Goal: Information Seeking & Learning: Learn about a topic

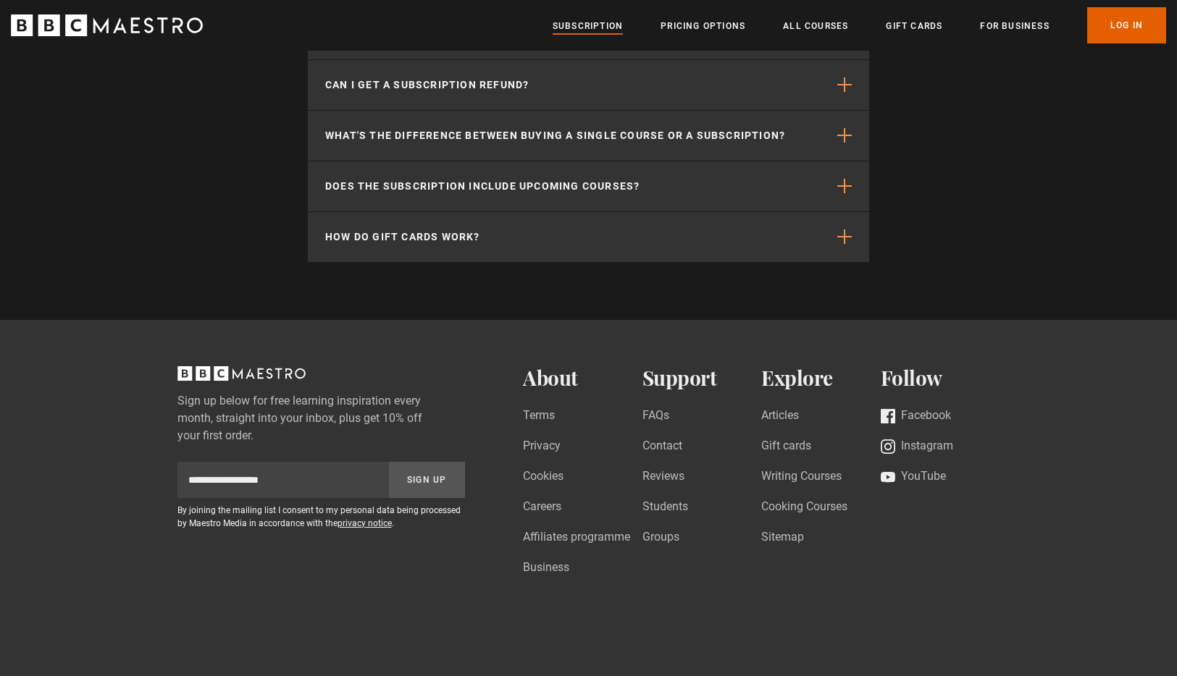
scroll to position [4223, 0]
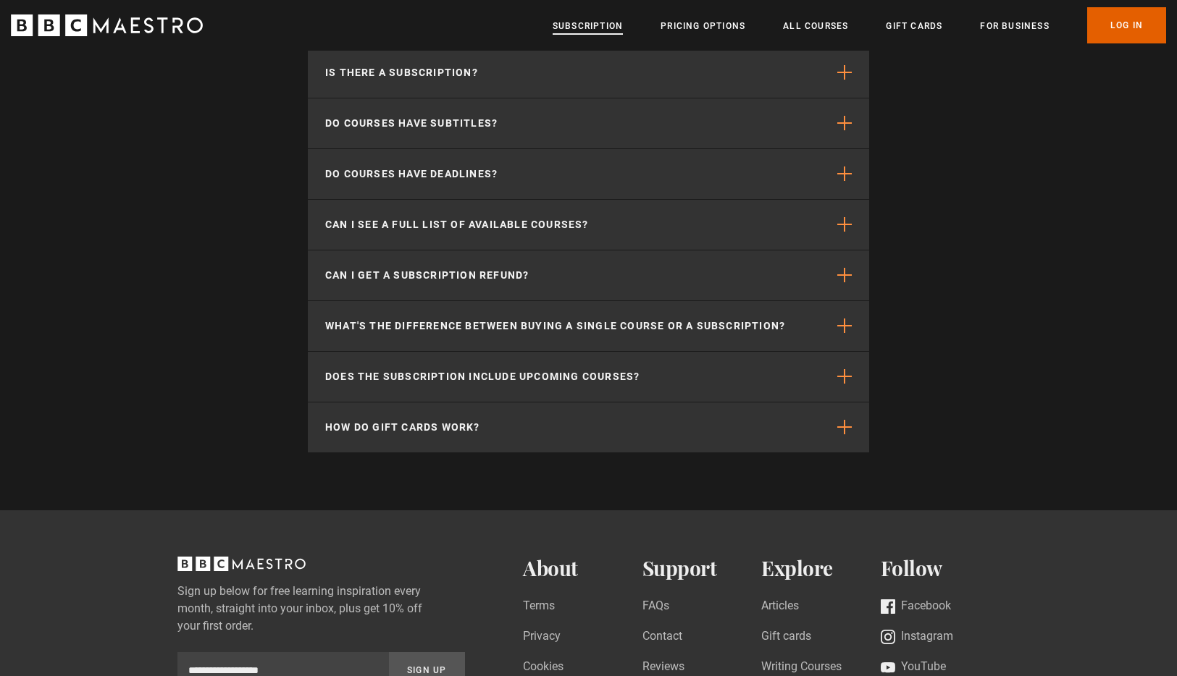
click at [588, 25] on link "Subscription" at bounding box center [587, 26] width 70 height 14
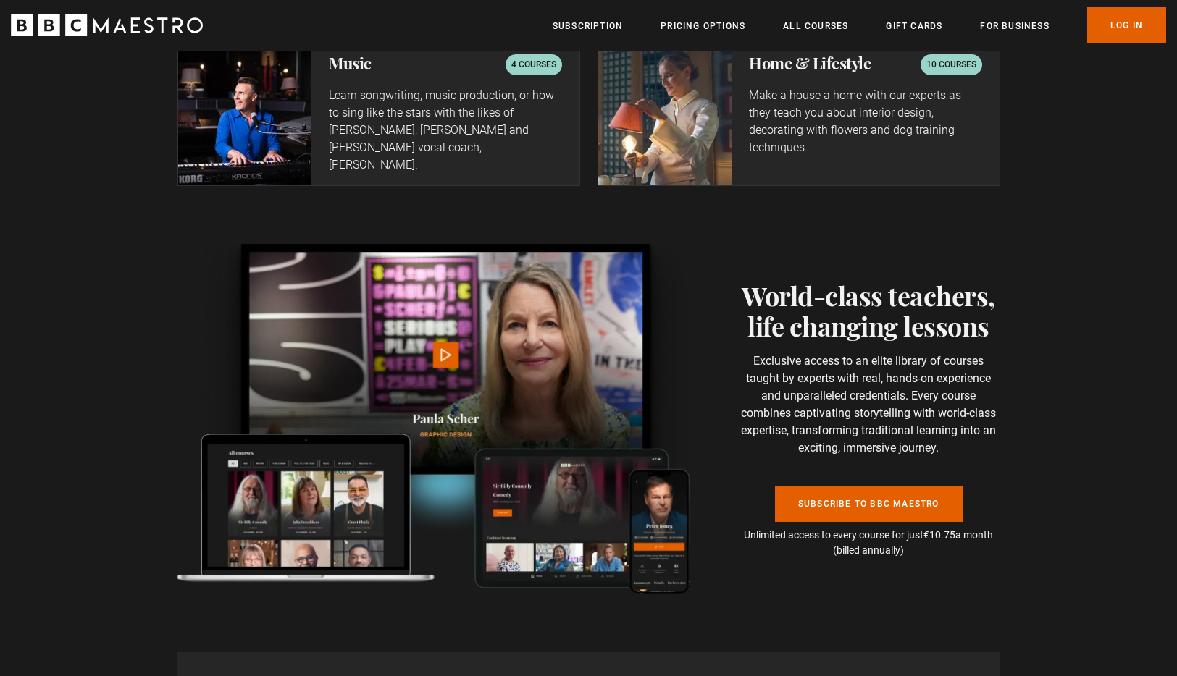
scroll to position [0, 190]
click at [450, 335] on img at bounding box center [439, 419] width 525 height 350
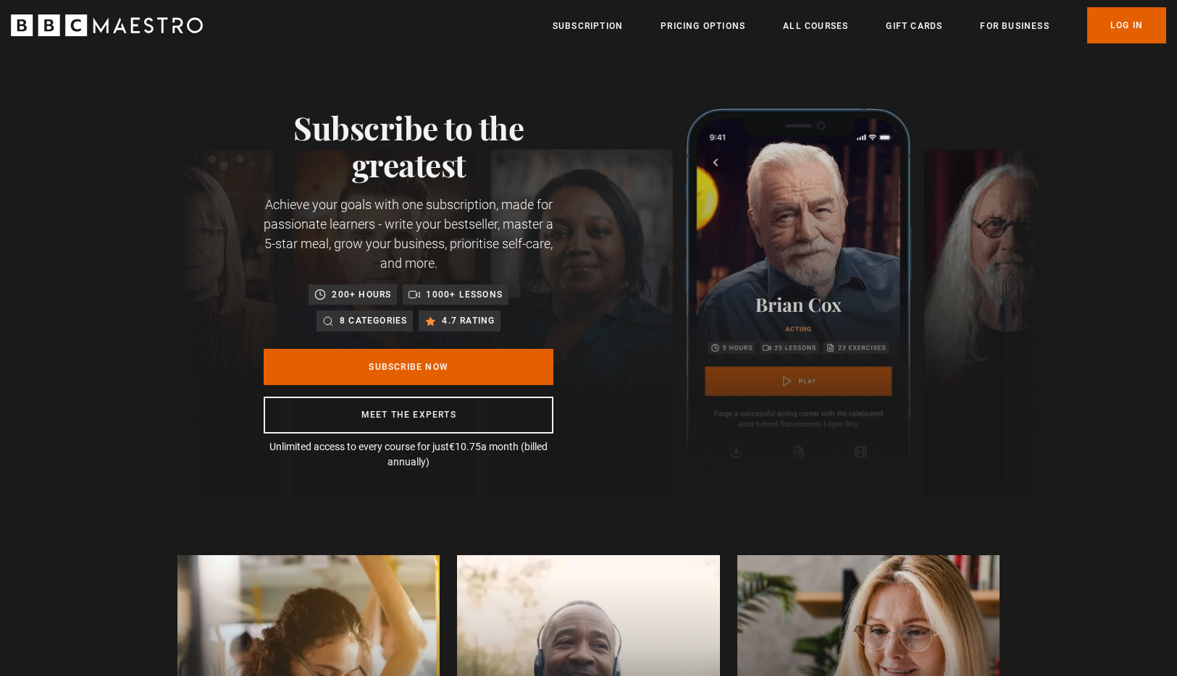
scroll to position [0, 379]
click at [726, 29] on link "Pricing Options" at bounding box center [702, 26] width 85 height 14
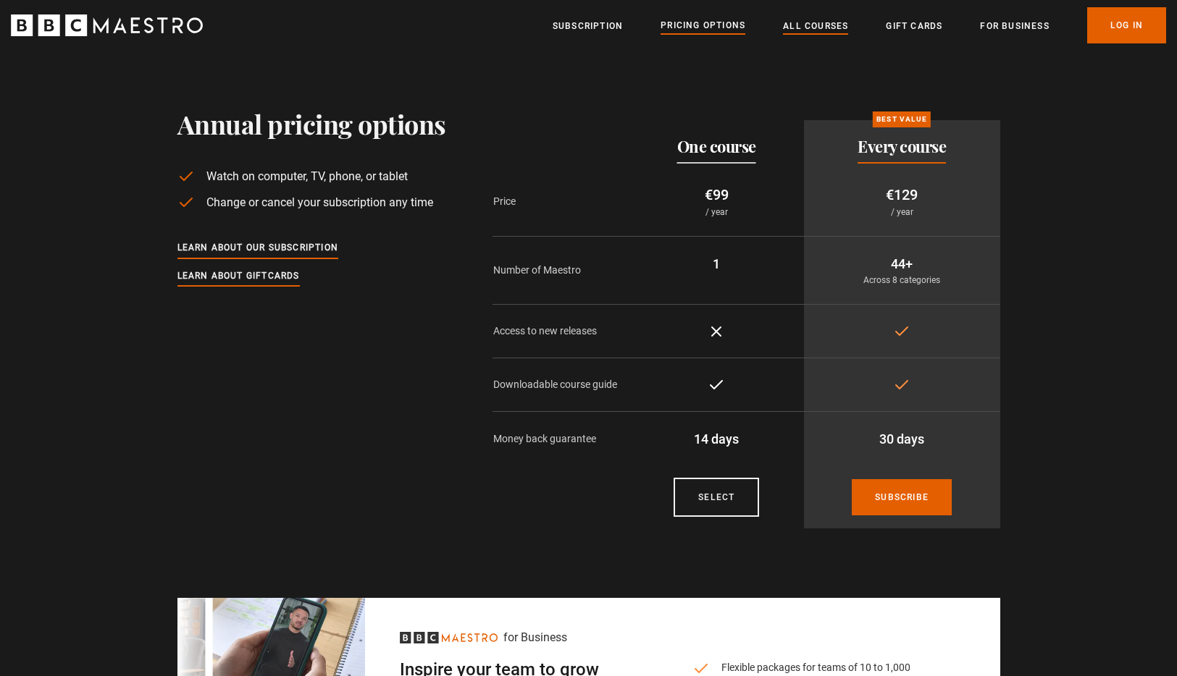
click at [802, 21] on link "All Courses" at bounding box center [815, 26] width 65 height 14
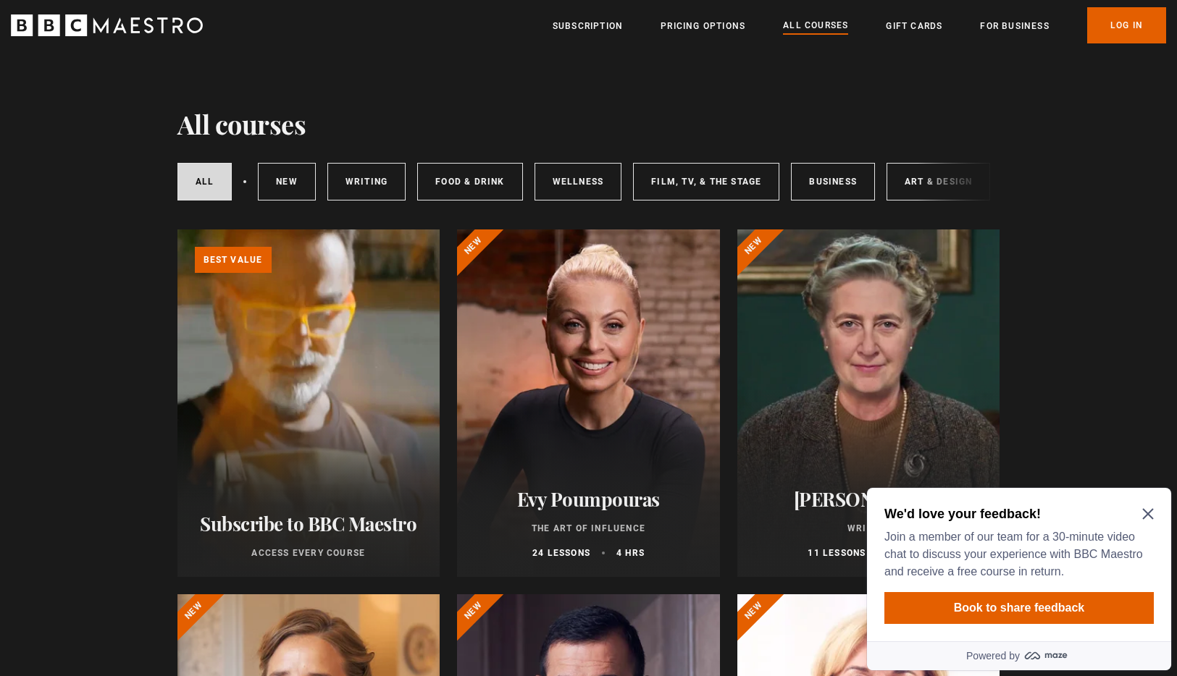
click at [90, 22] on icon "BBC Maestro" at bounding box center [107, 25] width 192 height 22
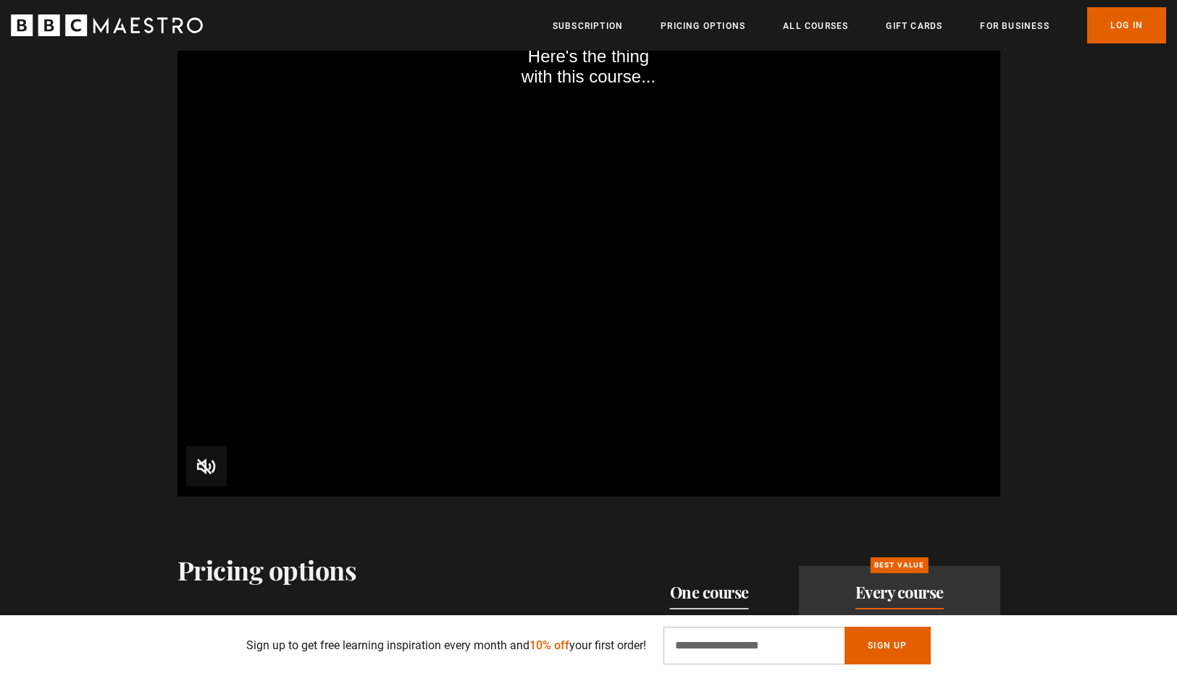
scroll to position [2228, 0]
